Goal: Information Seeking & Learning: Learn about a topic

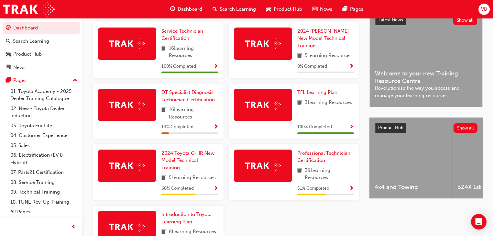
scroll to position [181, 0]
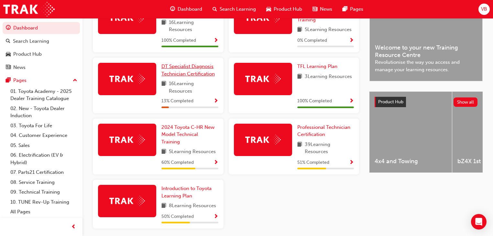
click at [181, 69] on span "DT Specialist Diagnosis Technician Certification" at bounding box center [187, 69] width 53 height 13
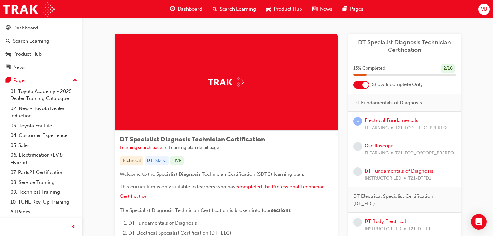
scroll to position [26, 0]
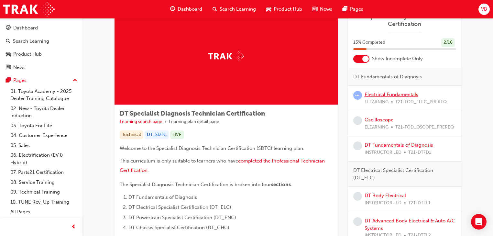
click at [382, 95] on link "Electrical Fundamentals" at bounding box center [392, 95] width 54 height 6
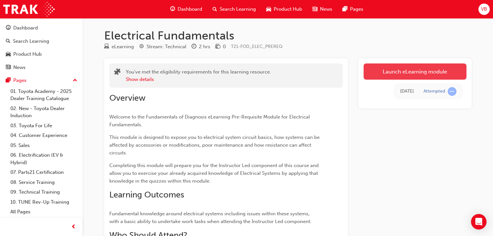
click at [403, 72] on link "Launch eLearning module" at bounding box center [415, 71] width 103 height 16
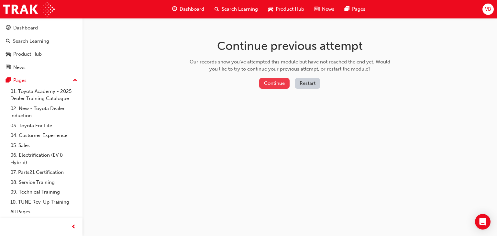
click at [266, 82] on button "Continue" at bounding box center [274, 83] width 30 height 11
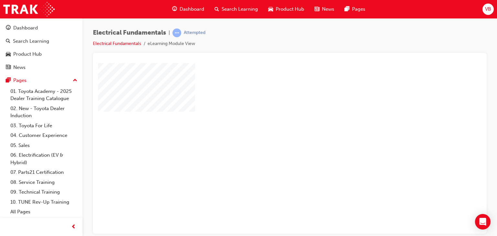
click at [271, 129] on div "play" at bounding box center [271, 129] width 0 height 0
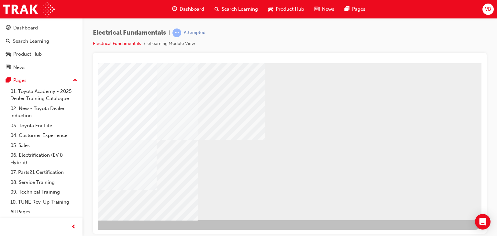
scroll to position [76, 58]
click at [82, 231] on div "NEXT Trigger this button to go to the next slide" at bounding box center [61, 237] width 41 height 12
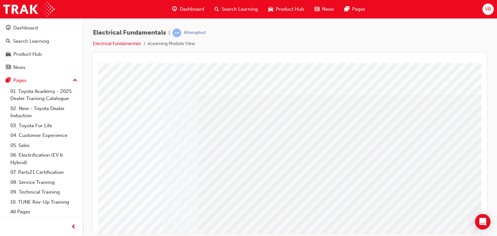
scroll to position [76, 61]
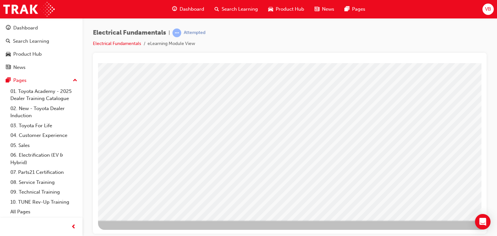
click at [367, 228] on div at bounding box center [318, 108] width 440 height 243
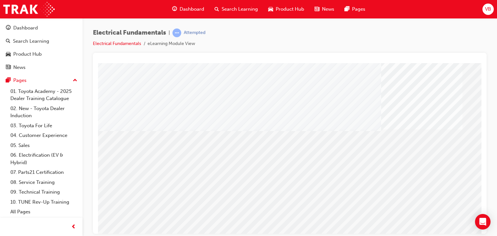
drag, startPoint x: 304, startPoint y: 119, endPoint x: 302, endPoint y: 131, distance: 11.9
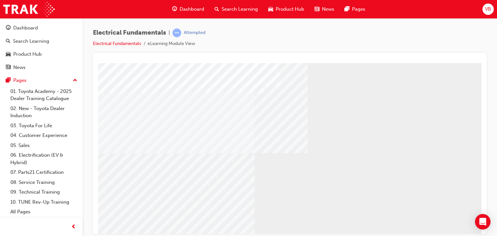
scroll to position [76, 0]
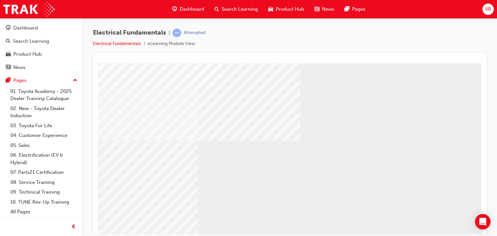
scroll to position [76, 61]
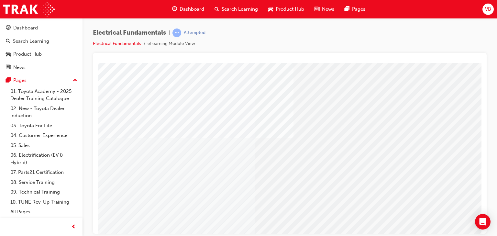
scroll to position [26, 0]
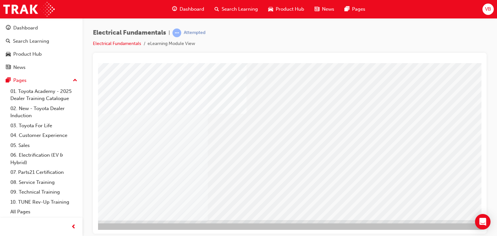
scroll to position [76, 61]
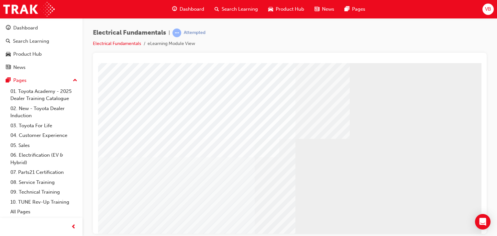
scroll to position [76, 0]
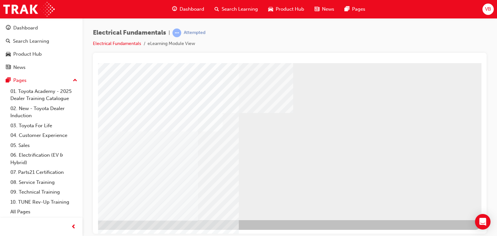
drag, startPoint x: 413, startPoint y: 231, endPoint x: 577, endPoint y: 276, distance: 170.6
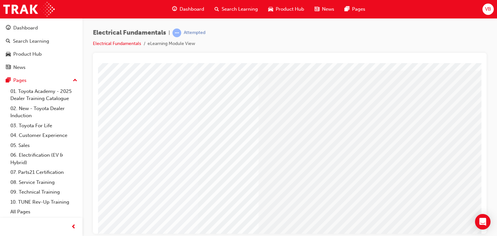
scroll to position [76, 61]
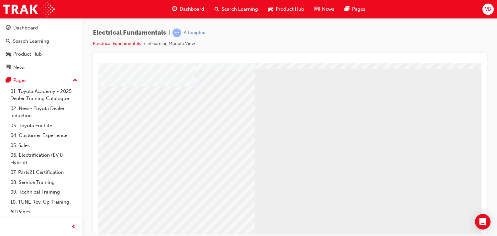
scroll to position [76, 0]
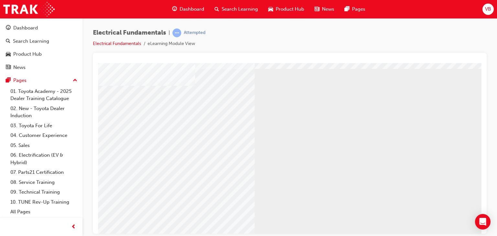
scroll to position [52, 0]
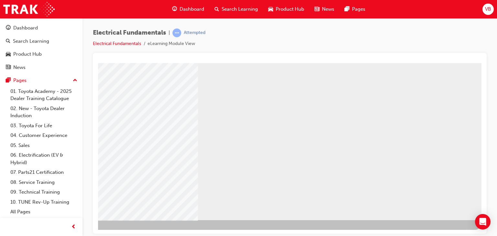
click at [82, 231] on div "NEXT Trigger this button to go to the next slide" at bounding box center [61, 237] width 41 height 12
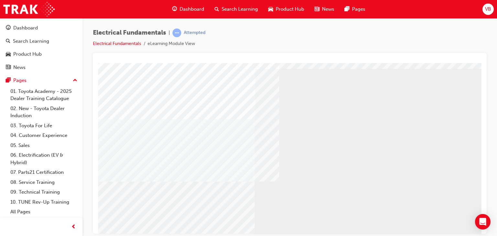
scroll to position [52, 0]
click at [79, 78] on button "Pages" at bounding box center [41, 80] width 77 height 12
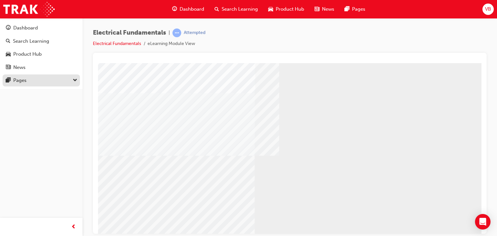
click at [78, 78] on button "Pages" at bounding box center [41, 80] width 77 height 12
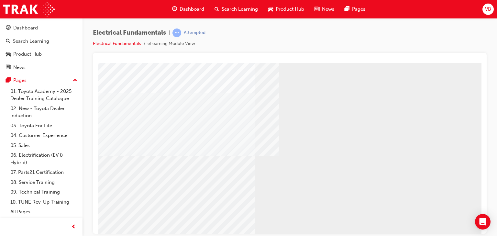
scroll to position [76, 0]
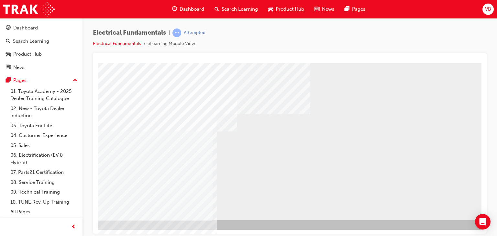
scroll to position [76, 61]
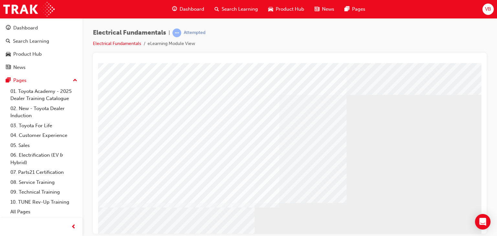
scroll to position [76, 0]
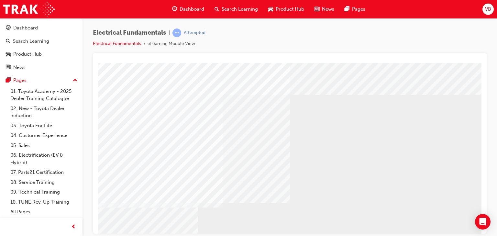
scroll to position [76, 61]
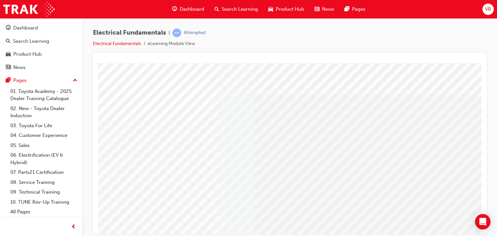
scroll to position [76, 0]
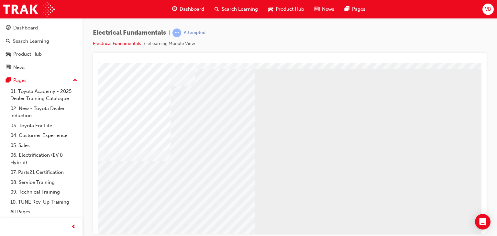
scroll to position [52, 0]
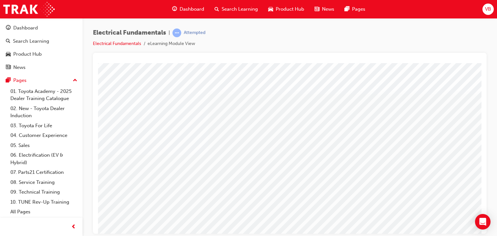
scroll to position [0, 0]
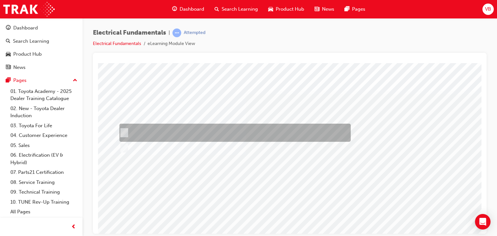
click at [119, 131] on input "True" at bounding box center [122, 132] width 7 height 7
checkbox input "true"
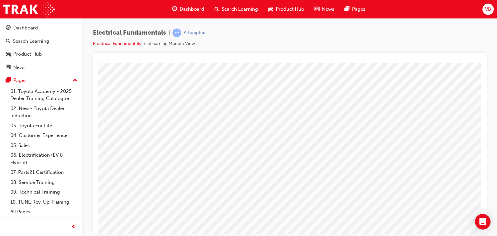
scroll to position [76, 61]
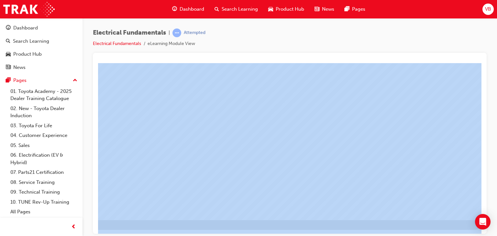
drag, startPoint x: 479, startPoint y: 296, endPoint x: 287, endPoint y: 232, distance: 202.4
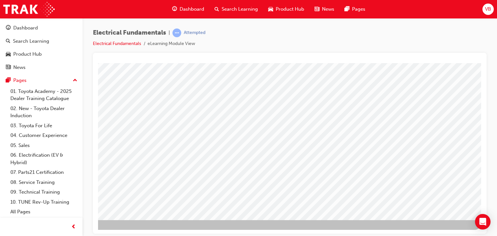
click at [314, 188] on div at bounding box center [261, 103] width 440 height 233
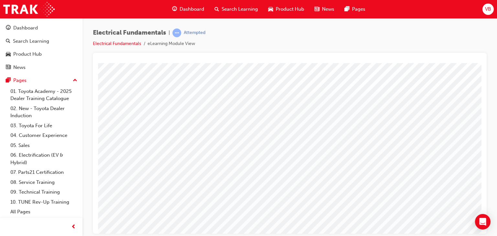
scroll to position [0, 25]
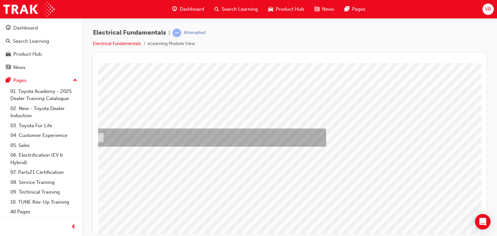
click at [116, 137] on div at bounding box center [208, 137] width 231 height 18
radio input "true"
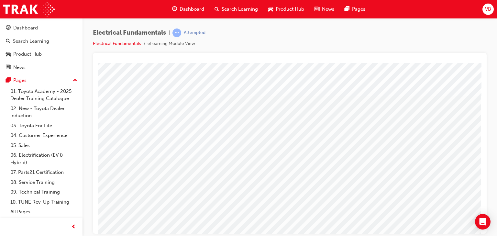
scroll to position [76, 61]
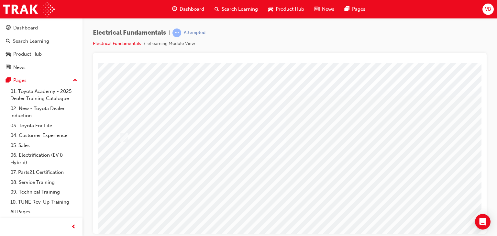
click at [125, 151] on div at bounding box center [318, 179] width 440 height 233
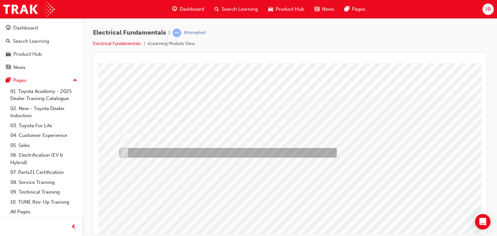
click at [121, 152] on input "Globe 2" at bounding box center [122, 152] width 7 height 7
radio input "true"
click at [122, 151] on input "Globe 2" at bounding box center [122, 152] width 7 height 7
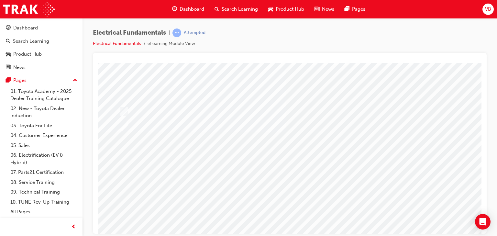
scroll to position [76, 0]
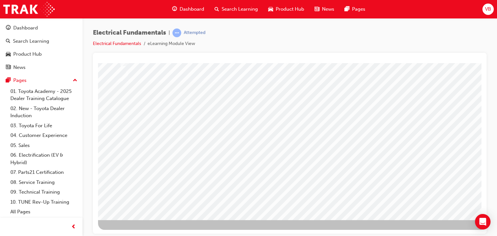
click at [321, 183] on div at bounding box center [318, 103] width 440 height 233
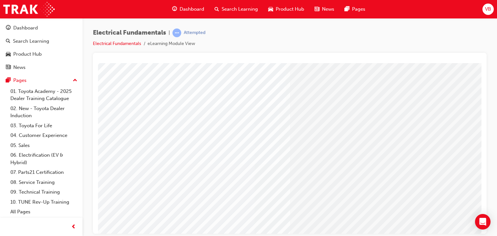
scroll to position [0, 0]
drag, startPoint x: 255, startPoint y: 229, endPoint x: 311, endPoint y: 228, distance: 56.0
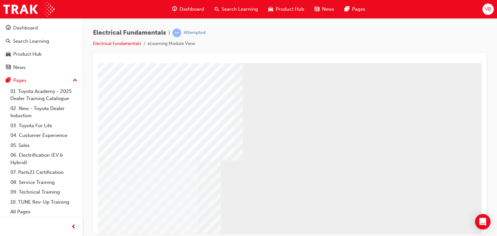
scroll to position [24, 61]
drag, startPoint x: 215, startPoint y: 229, endPoint x: 167, endPoint y: 223, distance: 47.9
click at [166, 223] on div "multistate" at bounding box center [261, 155] width 440 height 233
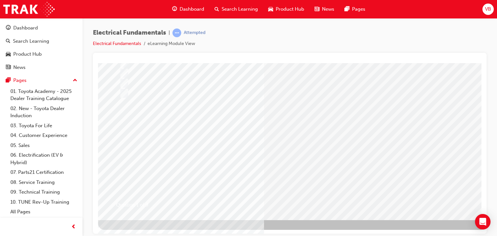
scroll to position [24, 0]
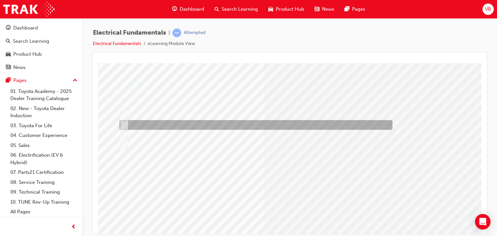
click at [127, 123] on div at bounding box center [254, 125] width 273 height 10
radio input "true"
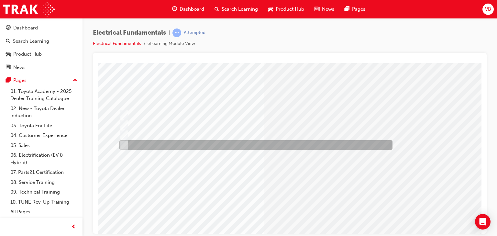
scroll to position [76, 0]
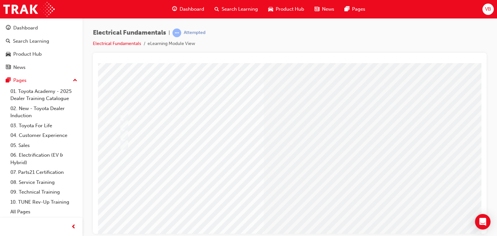
scroll to position [76, 0]
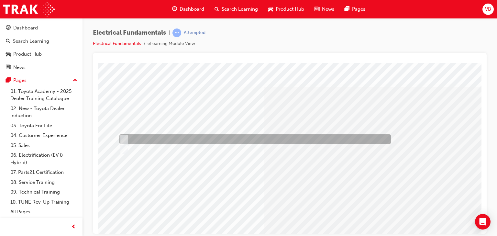
drag, startPoint x: 128, startPoint y: 136, endPoint x: 136, endPoint y: 139, distance: 8.8
click at [128, 137] on div at bounding box center [253, 139] width 271 height 10
radio input "true"
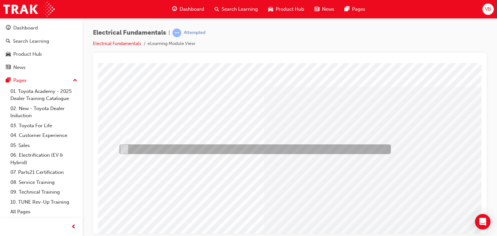
scroll to position [76, 0]
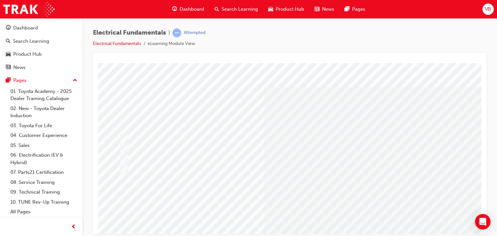
scroll to position [26, 0]
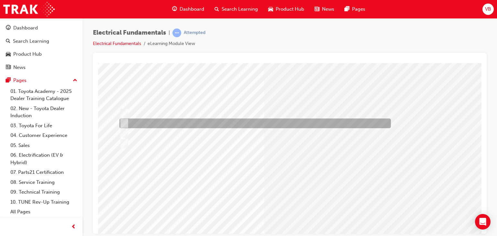
click at [133, 121] on div at bounding box center [253, 123] width 271 height 10
radio input "true"
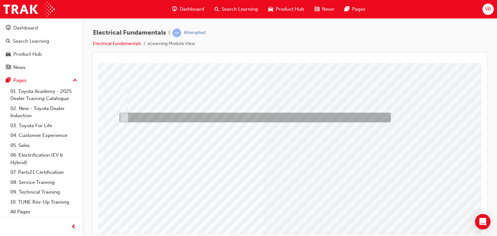
scroll to position [76, 0]
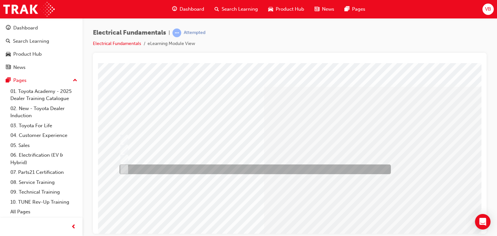
click at [159, 166] on div at bounding box center [253, 169] width 271 height 10
radio input "true"
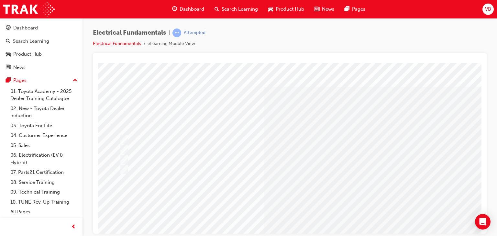
scroll to position [76, 0]
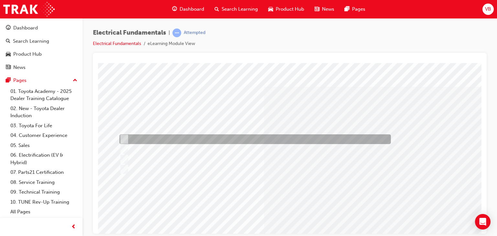
click at [177, 139] on div at bounding box center [253, 139] width 271 height 10
radio input "true"
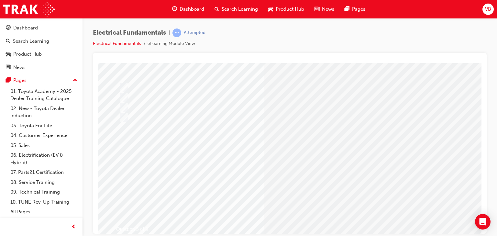
scroll to position [76, 0]
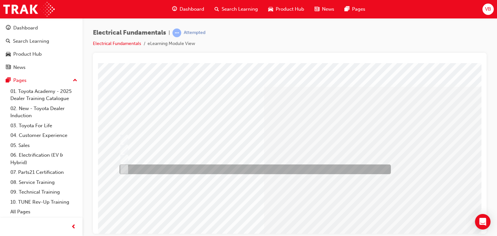
click at [122, 168] on input "All of the answers above." at bounding box center [122, 169] width 7 height 7
radio input "true"
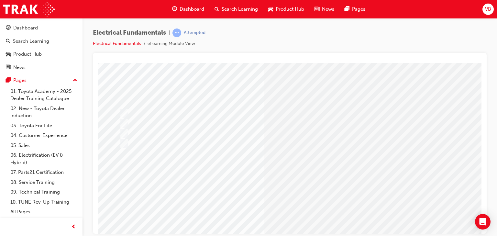
scroll to position [76, 0]
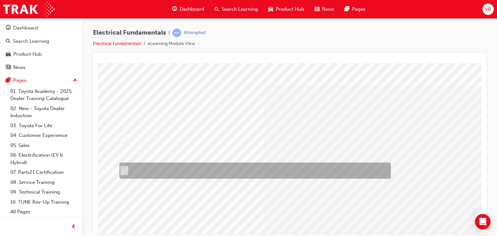
scroll to position [26, 0]
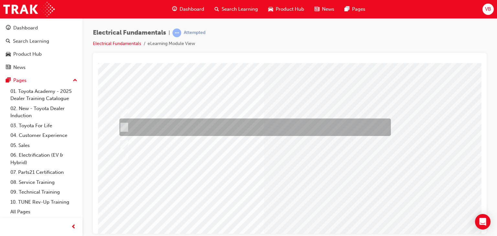
click at [198, 124] on div at bounding box center [253, 126] width 271 height 17
radio input "true"
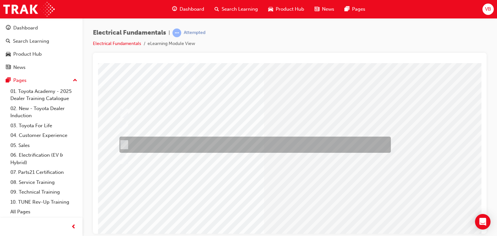
scroll to position [76, 0]
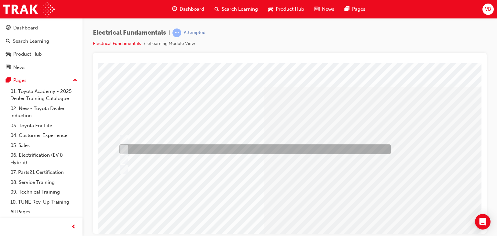
click at [250, 148] on div at bounding box center [253, 149] width 271 height 10
radio input "true"
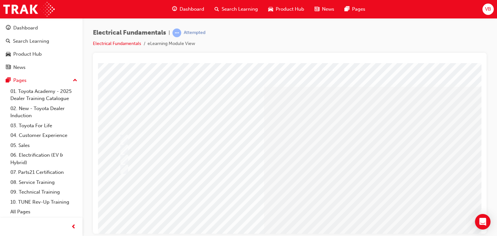
scroll to position [76, 0]
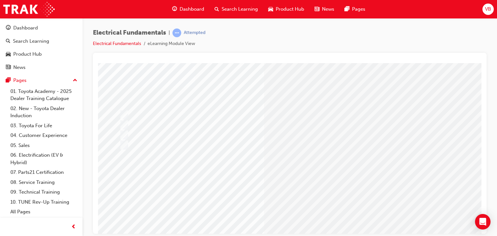
scroll to position [0, 0]
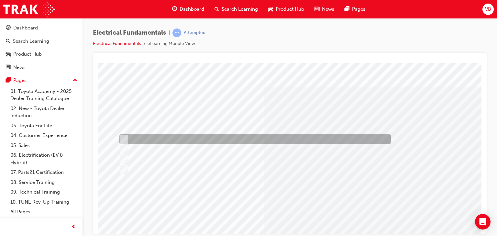
click at [126, 136] on input "Current flow increases." at bounding box center [122, 139] width 7 height 7
radio input "true"
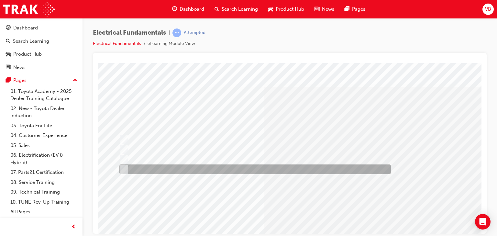
scroll to position [76, 0]
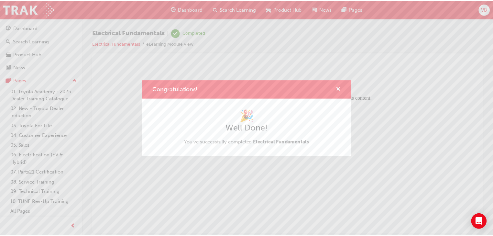
scroll to position [0, 0]
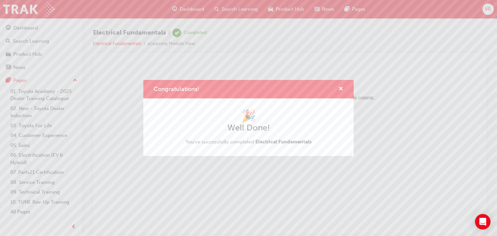
click at [259, 121] on h1 "🎉" at bounding box center [249, 116] width 126 height 14
click at [339, 87] on span "cross-icon" at bounding box center [340, 89] width 5 height 6
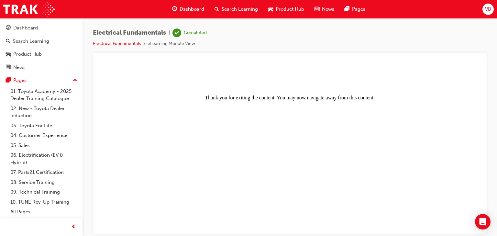
click at [272, 123] on body "Thank you for exiting the content. You may now navigate away from this content." at bounding box center [290, 147] width 378 height 165
click at [191, 7] on span "Dashboard" at bounding box center [192, 9] width 25 height 7
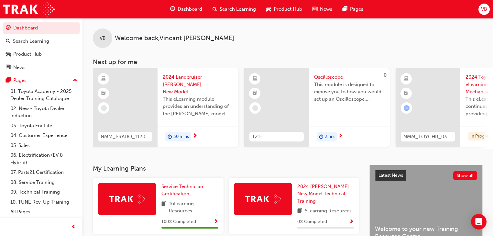
click at [487, 7] on span "VB" at bounding box center [484, 9] width 6 height 7
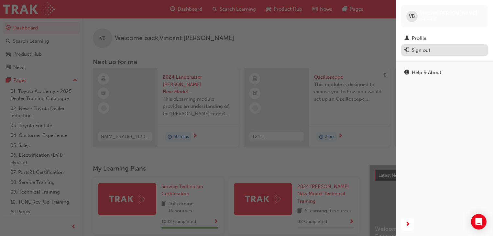
click at [424, 52] on div "Sign out" at bounding box center [421, 50] width 18 height 7
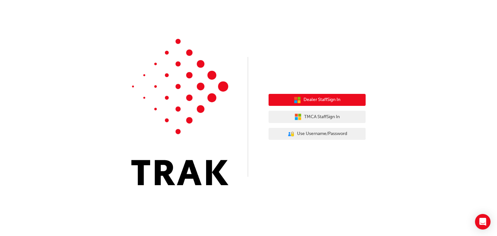
click at [318, 100] on span "Dealer Staff Sign In" at bounding box center [321, 99] width 37 height 7
